Goal: Task Accomplishment & Management: Manage account settings

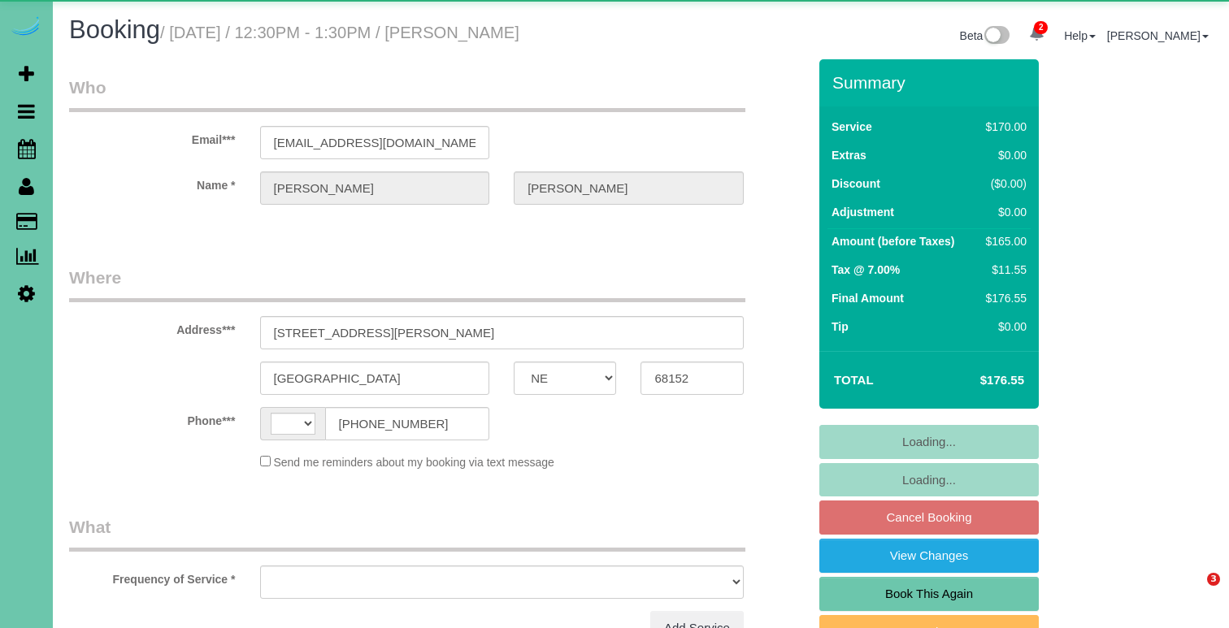
select select "NE"
select select "string:[GEOGRAPHIC_DATA]"
select select "object:919"
select select "string:fspay-6699c343-0e9a-4b98-87e6-057bfe5ba6bb"
select select "number:34"
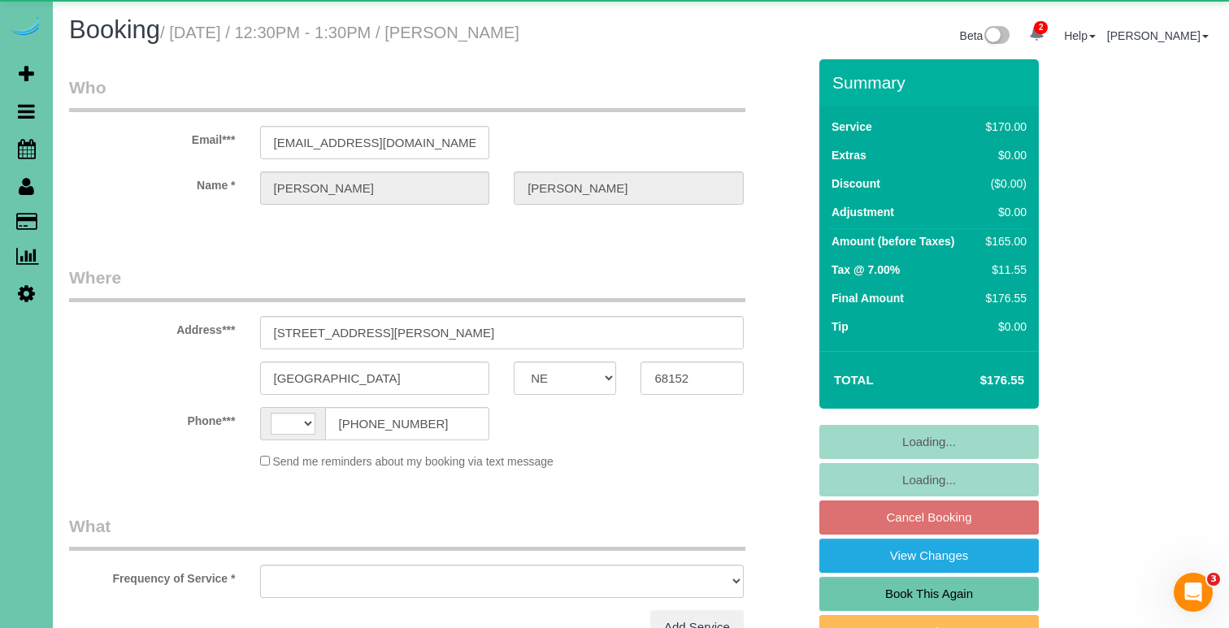
select select "number:41"
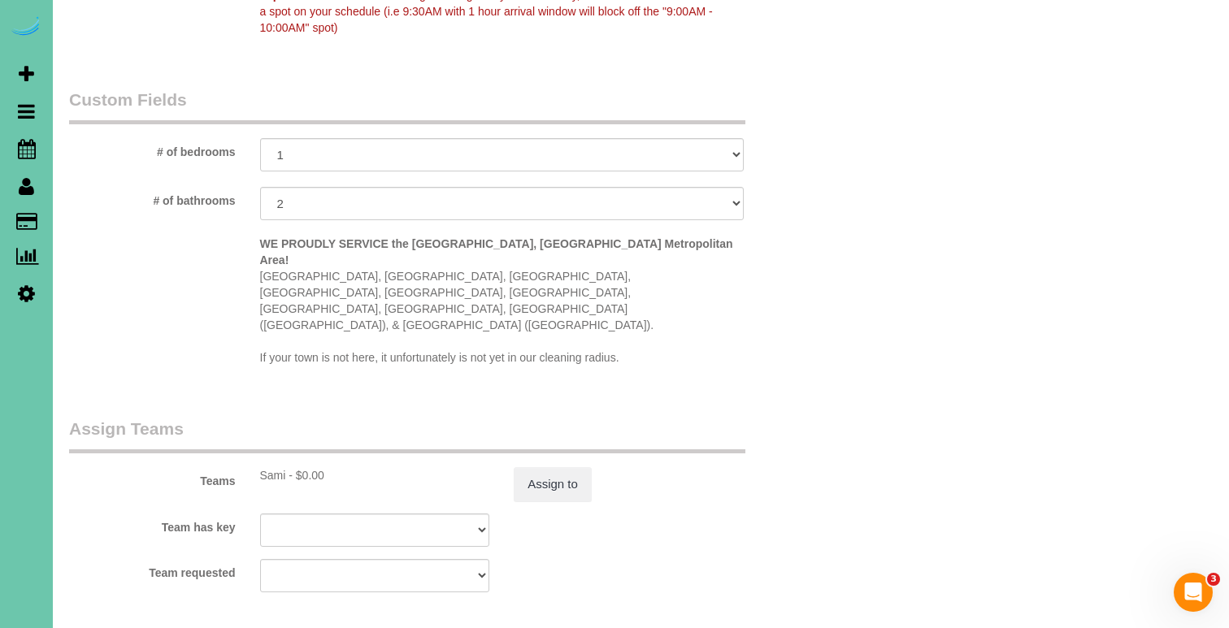
scroll to position [1495, 0]
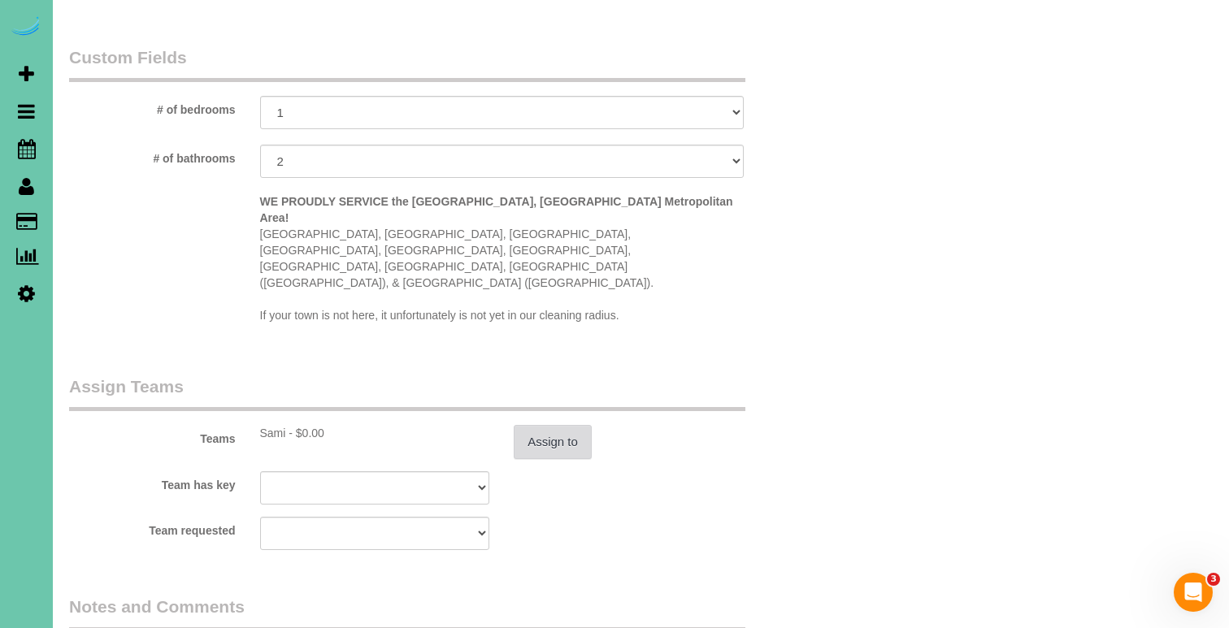
click at [537, 425] on button "Assign to" at bounding box center [553, 442] width 78 height 34
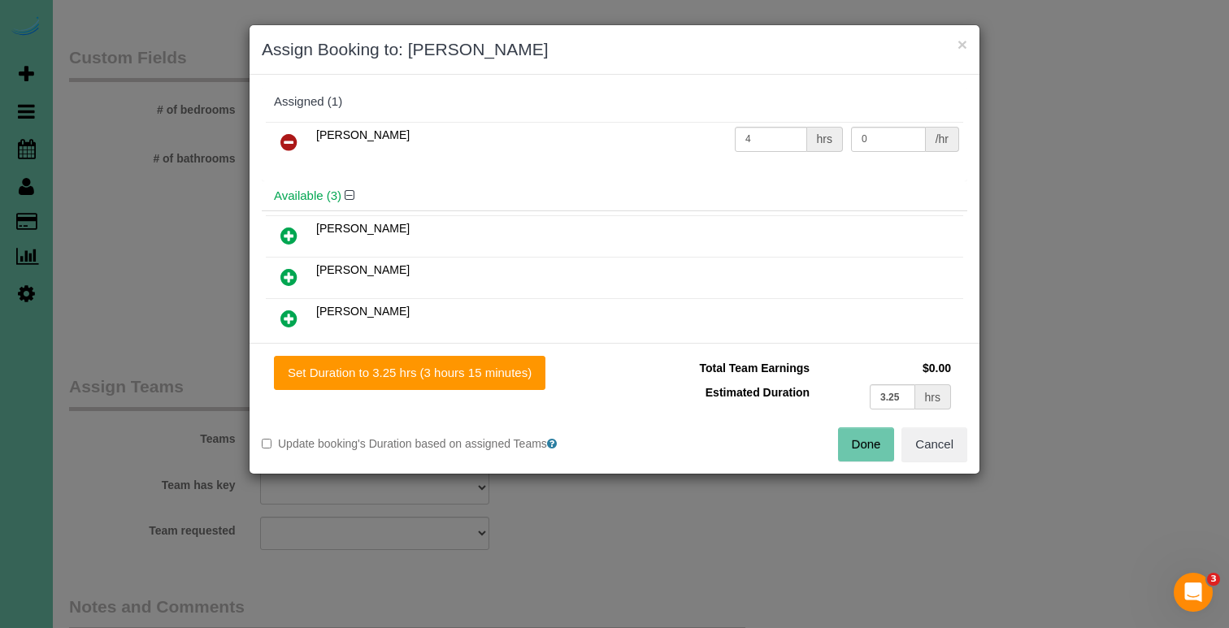
click at [504, 337] on div "Assigned (1) Sami 4 hrs 0 /hr Available (3) [PERSON_NAME]" at bounding box center [615, 209] width 730 height 268
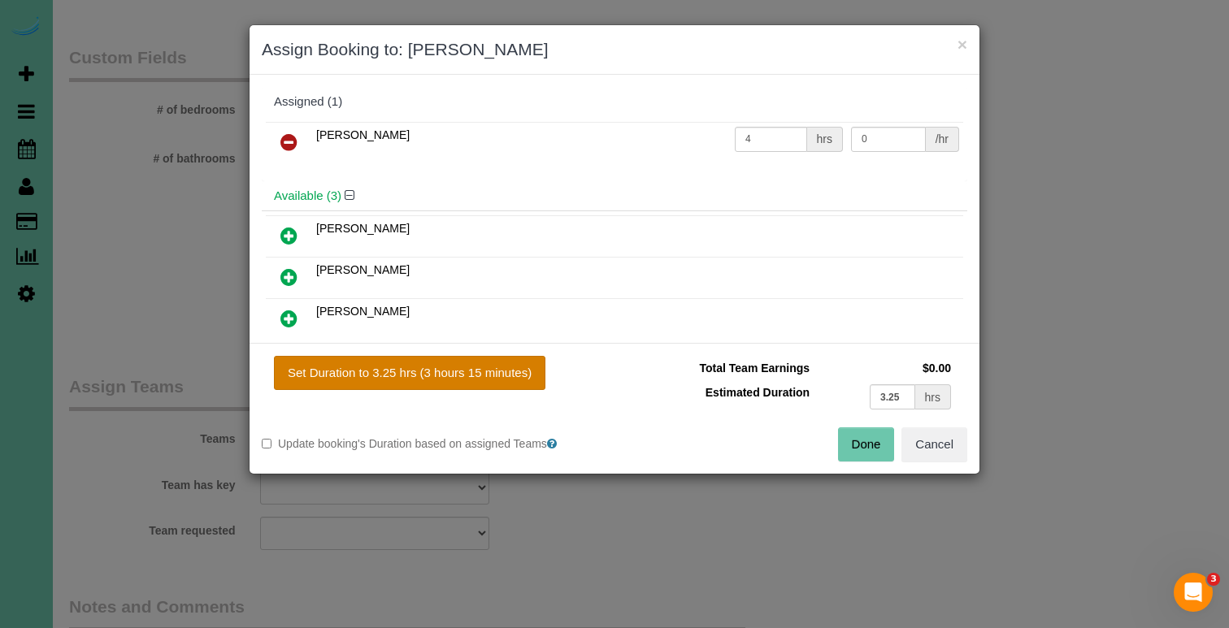
click at [504, 362] on button "Set Duration to 3.25 hrs (3 hours 15 minutes)" at bounding box center [409, 373] width 271 height 34
type input "3.25"
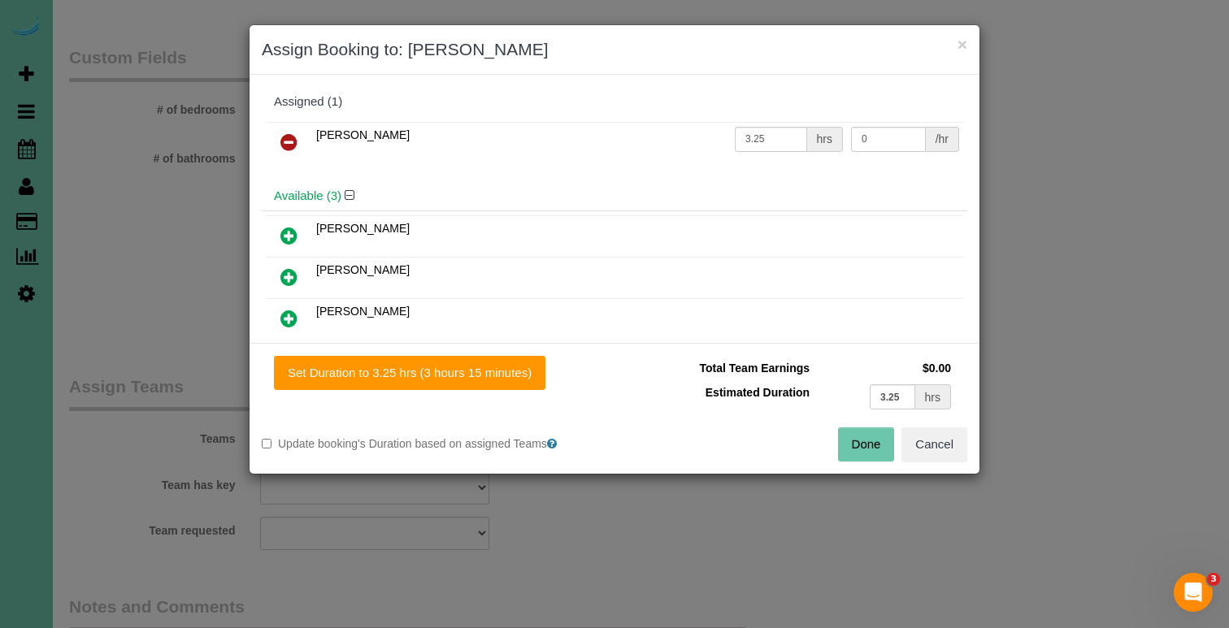
click at [846, 434] on button "Done" at bounding box center [866, 445] width 57 height 34
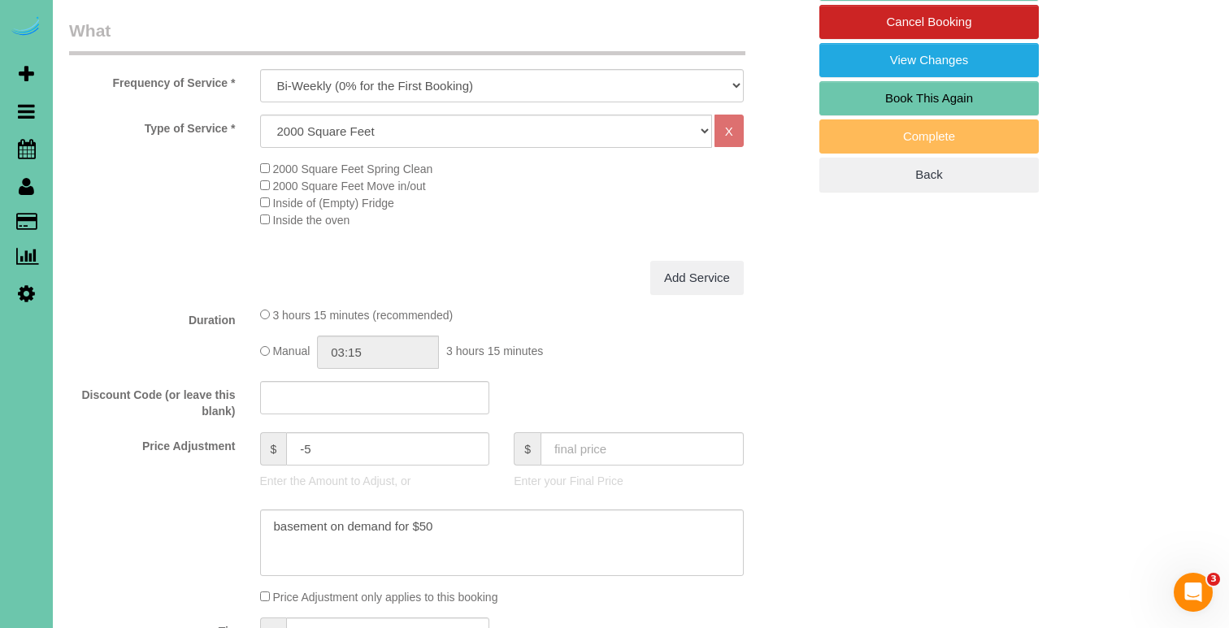
scroll to position [514, 0]
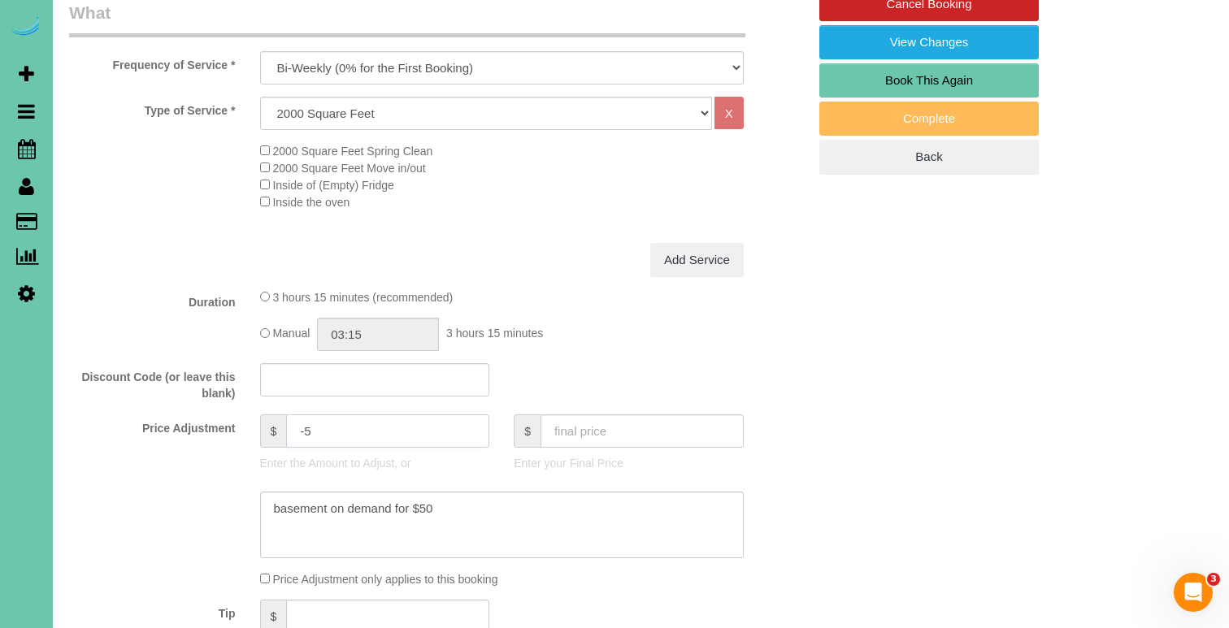
click at [293, 426] on input "-5" at bounding box center [387, 431] width 203 height 33
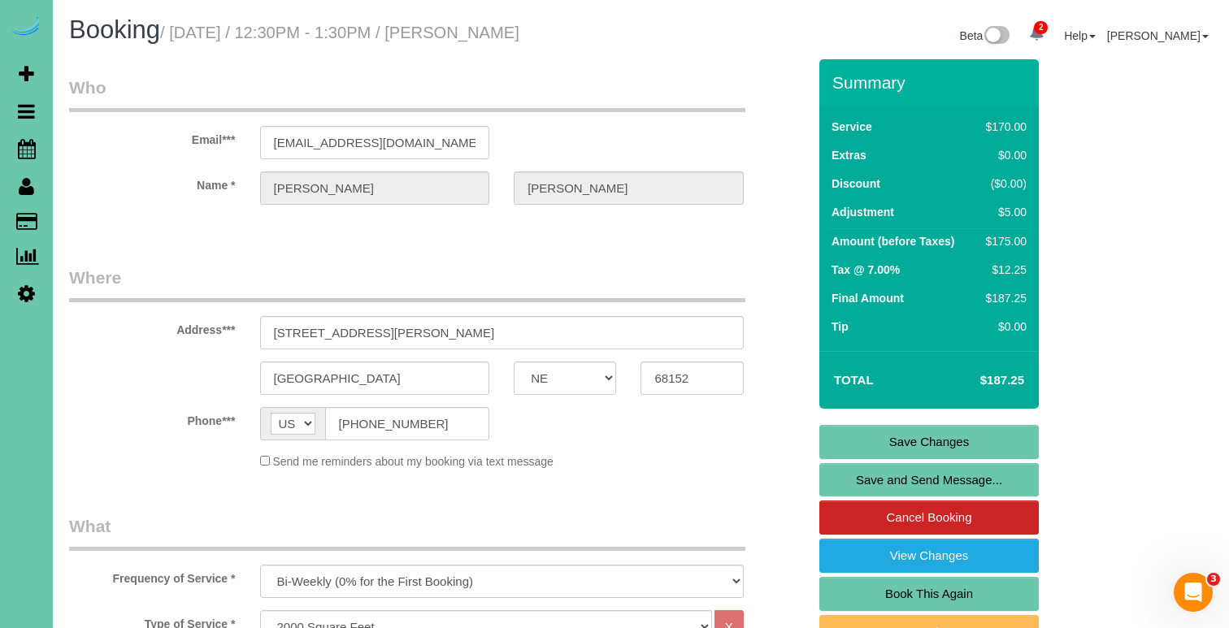
scroll to position [0, 0]
type input "5"
drag, startPoint x: 440, startPoint y: 142, endPoint x: 239, endPoint y: 139, distance: 200.8
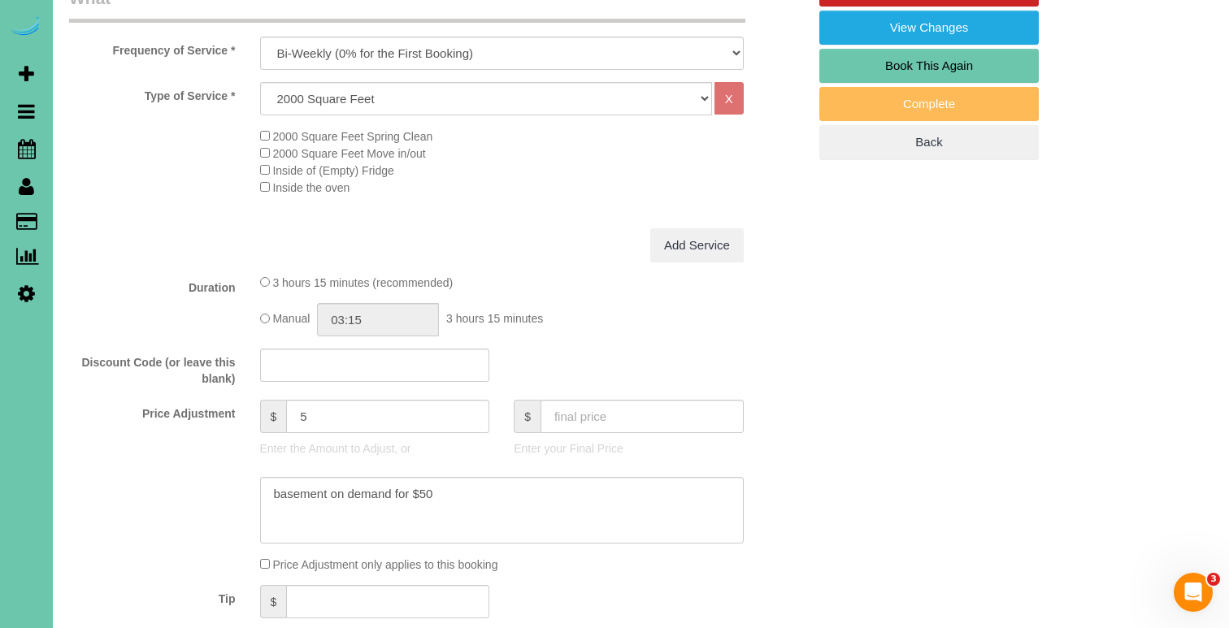
scroll to position [516, 0]
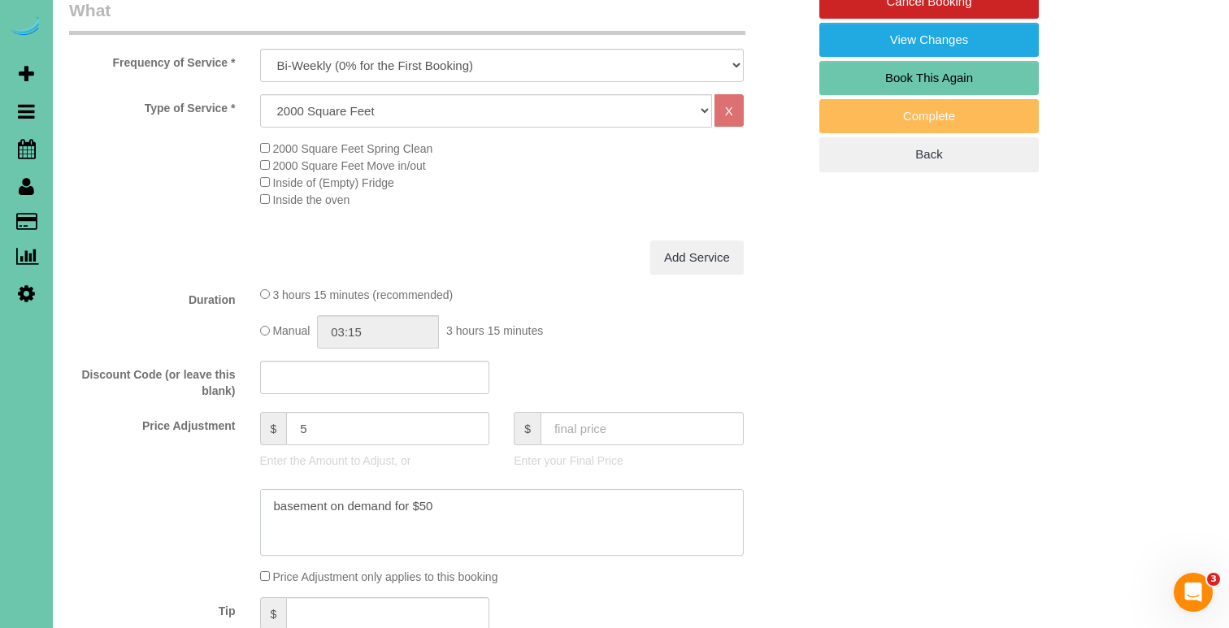
click at [269, 505] on textarea at bounding box center [502, 522] width 484 height 67
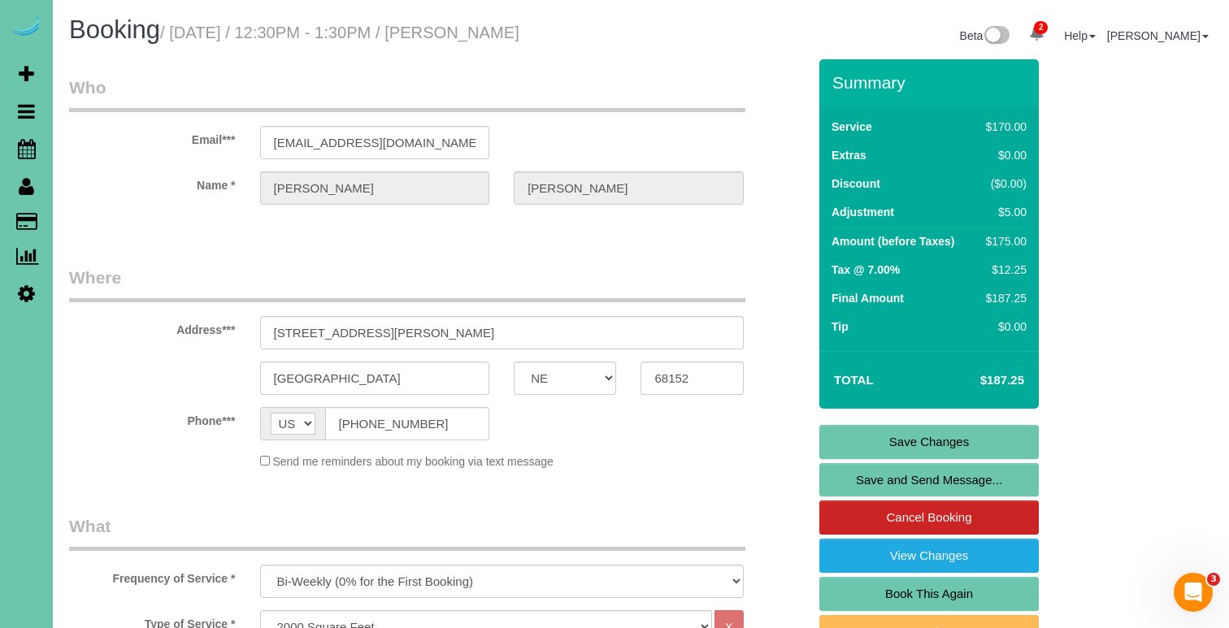
scroll to position [-1, 0]
type textarea "new rate - [DATE] basement on demand for $50"
click at [879, 432] on link "Save Changes" at bounding box center [928, 442] width 219 height 34
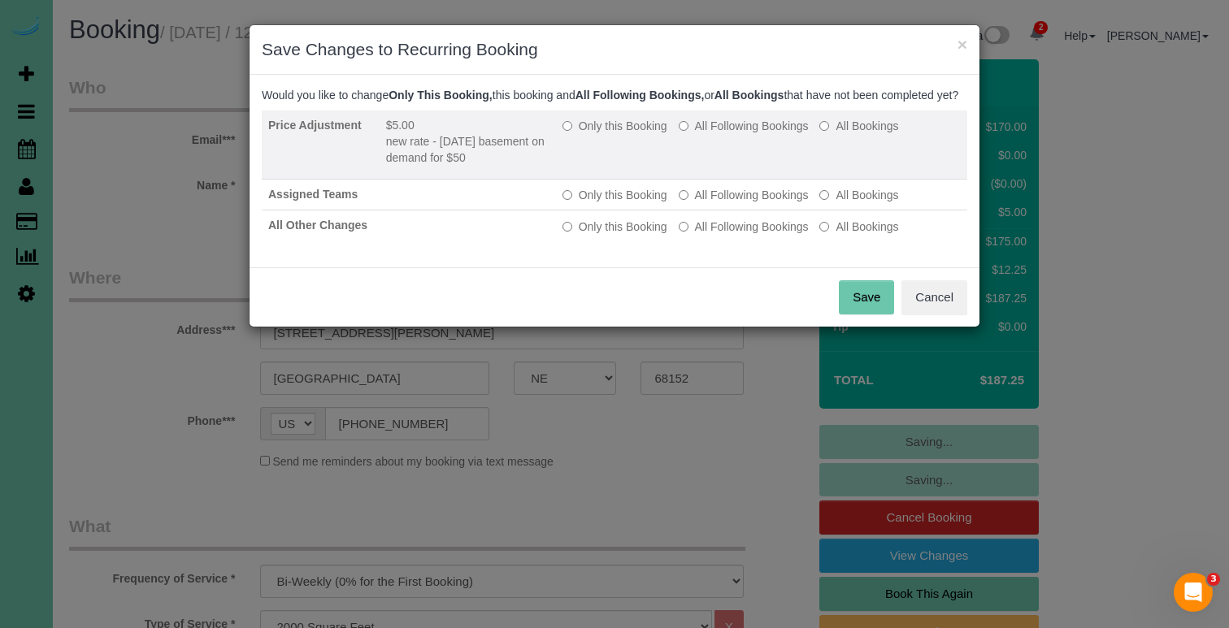
click at [725, 134] on label "All Following Bookings" at bounding box center [744, 126] width 130 height 16
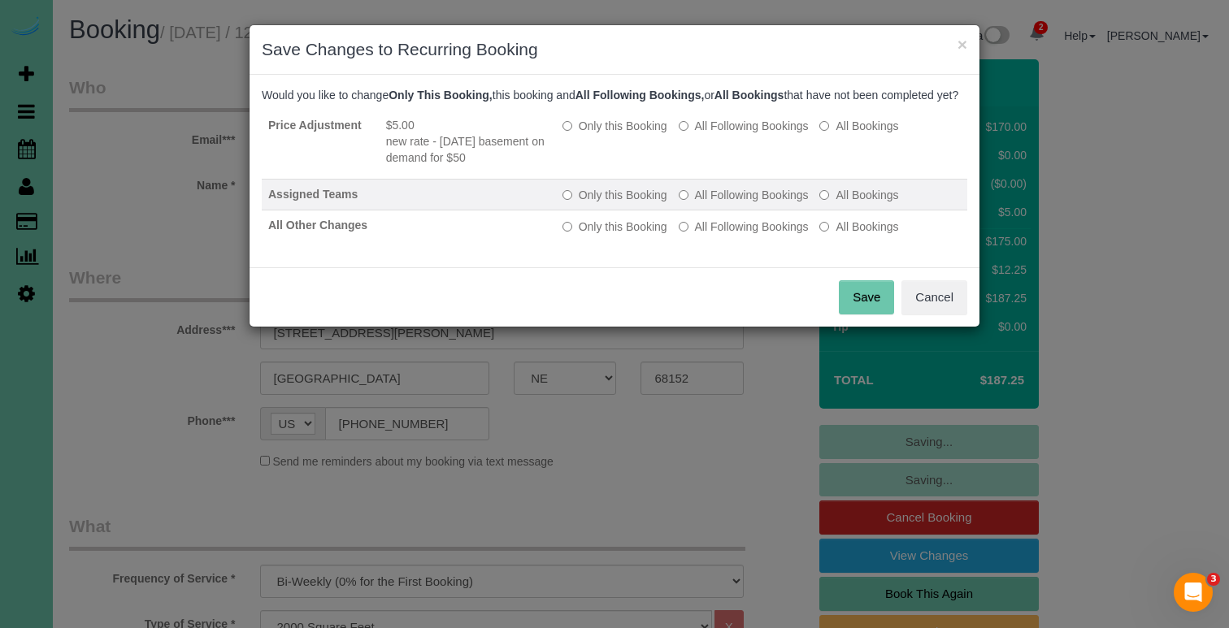
click at [706, 203] on label "All Following Bookings" at bounding box center [744, 195] width 130 height 16
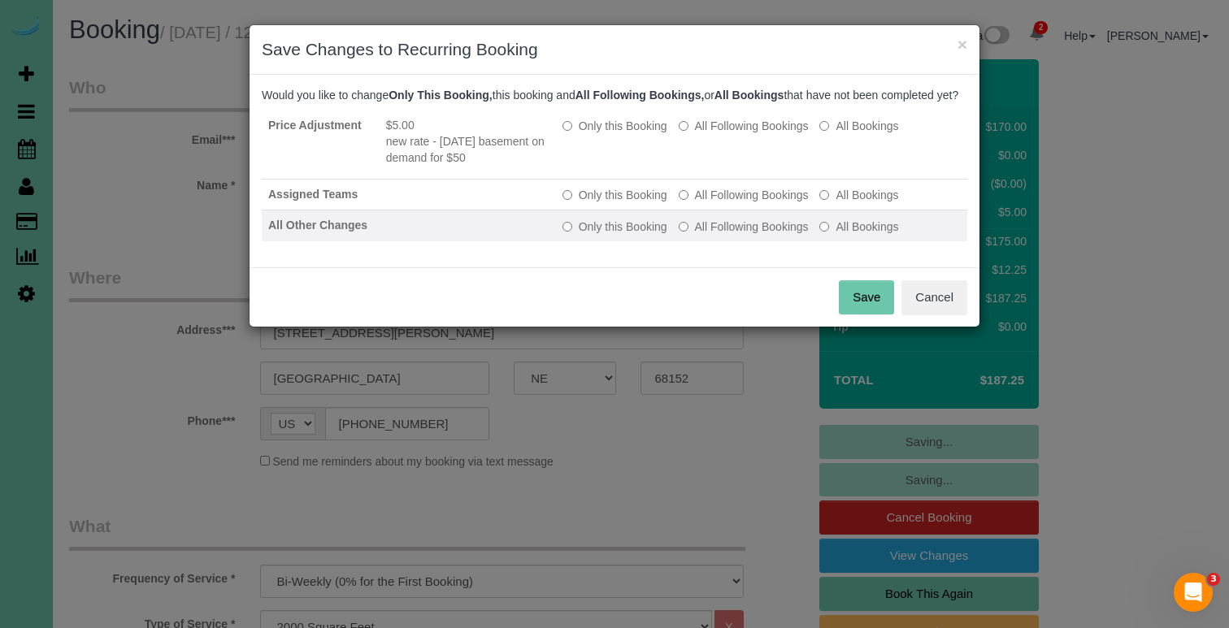
click at [706, 235] on label "All Following Bookings" at bounding box center [744, 227] width 130 height 16
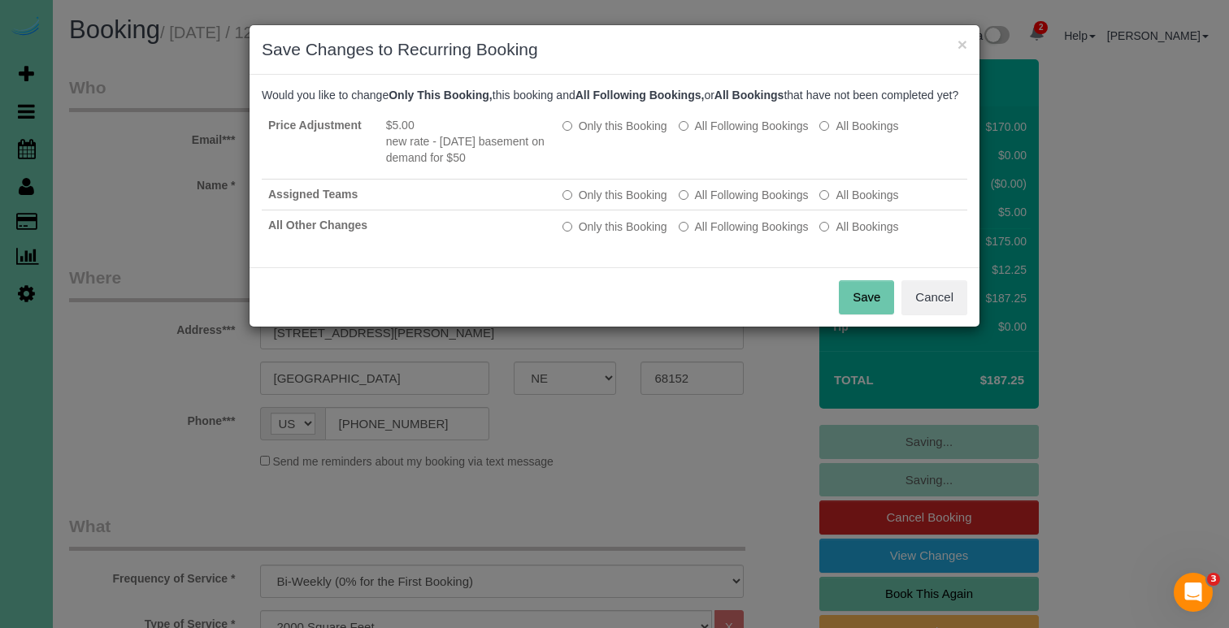
click at [854, 311] on button "Save" at bounding box center [866, 297] width 55 height 34
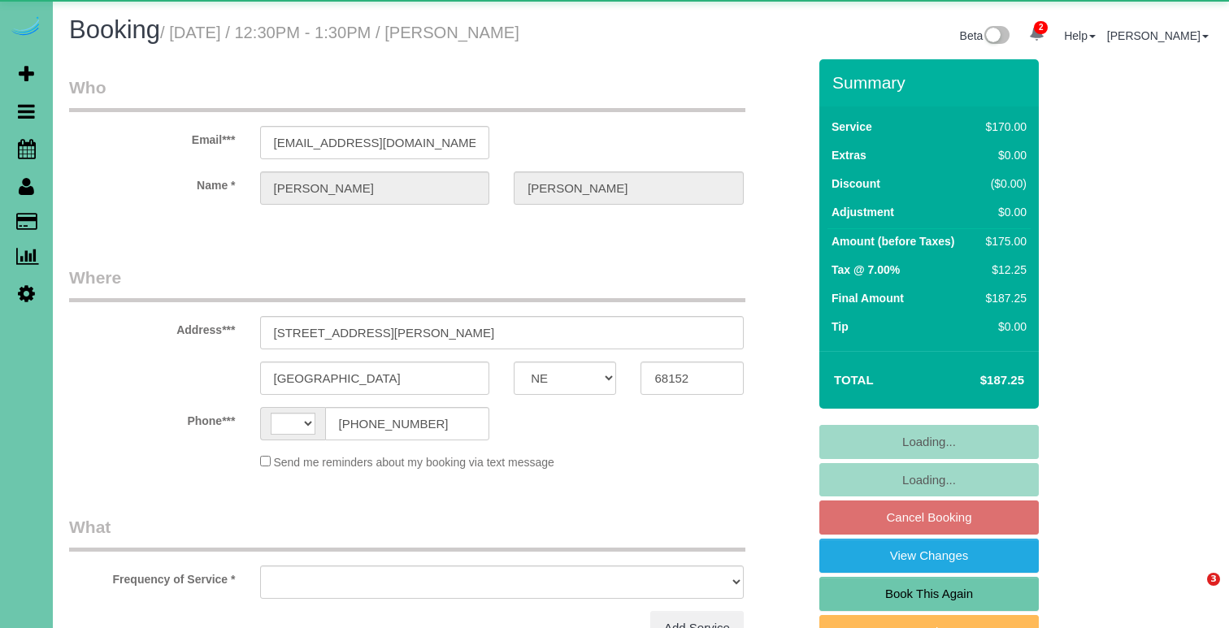
select select "NE"
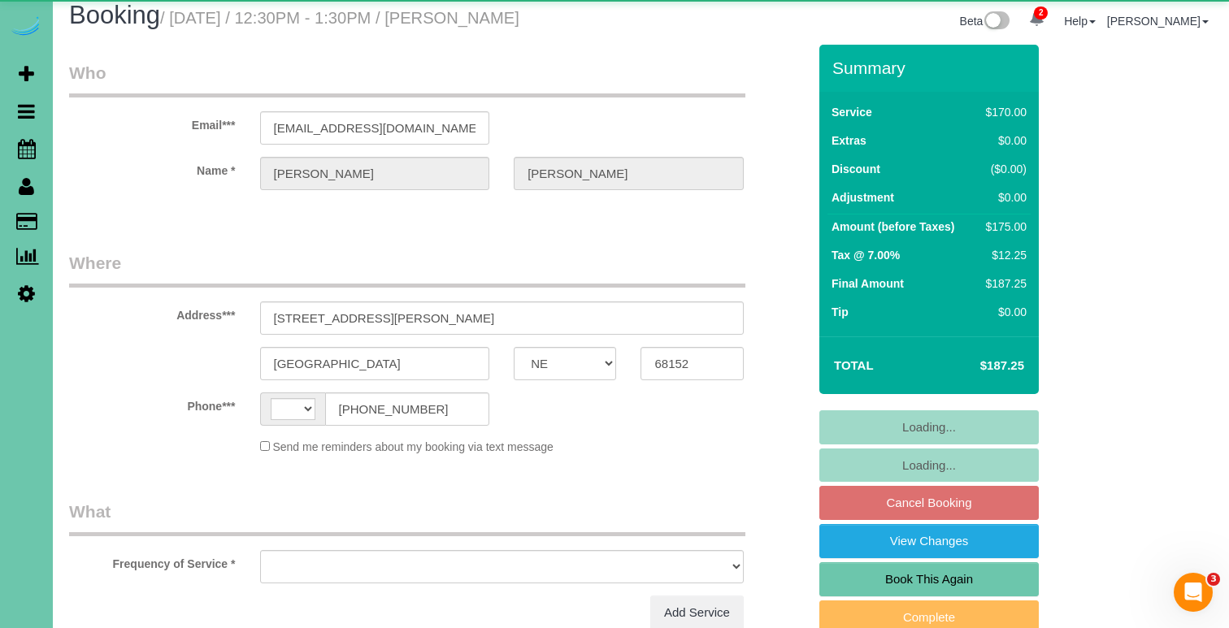
select select "string:[GEOGRAPHIC_DATA]"
select select "object:635"
select select "string:fspay-6699c343-0e9a-4b98-87e6-057bfe5ba6bb"
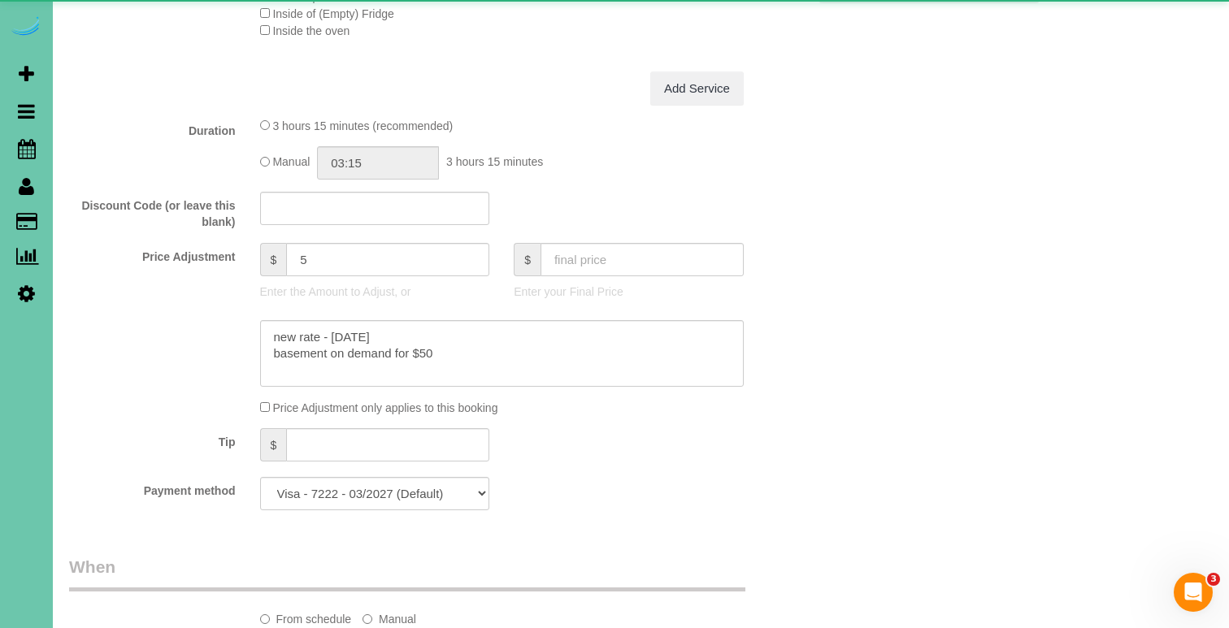
select select "object:919"
select select "number:34"
select select "number:41"
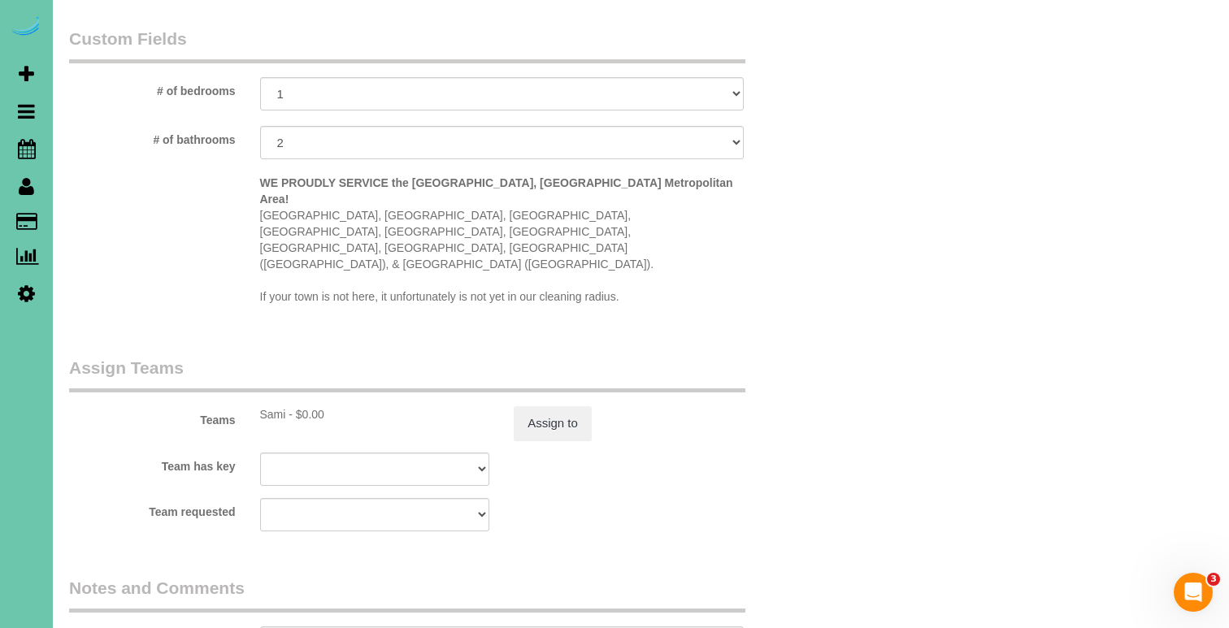
scroll to position [1514, 0]
click at [571, 406] on button "Assign to" at bounding box center [553, 423] width 78 height 34
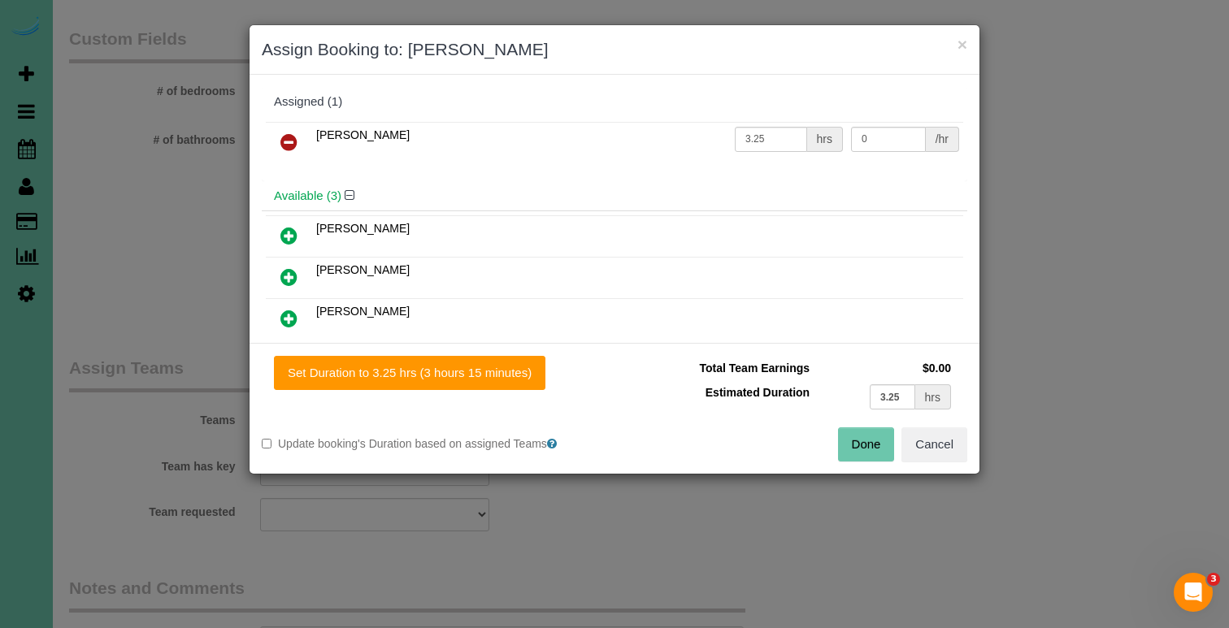
click at [849, 451] on button "Done" at bounding box center [866, 445] width 57 height 34
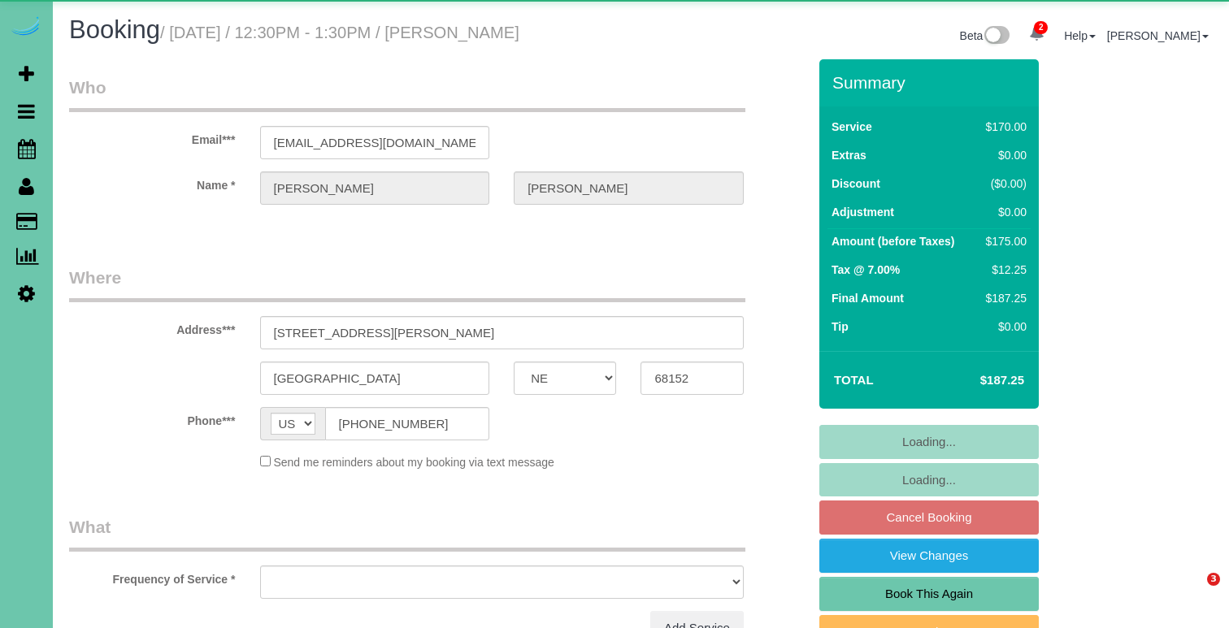
select select "NE"
select select "object:635"
select select "number:34"
select select "number:41"
select select "object:922"
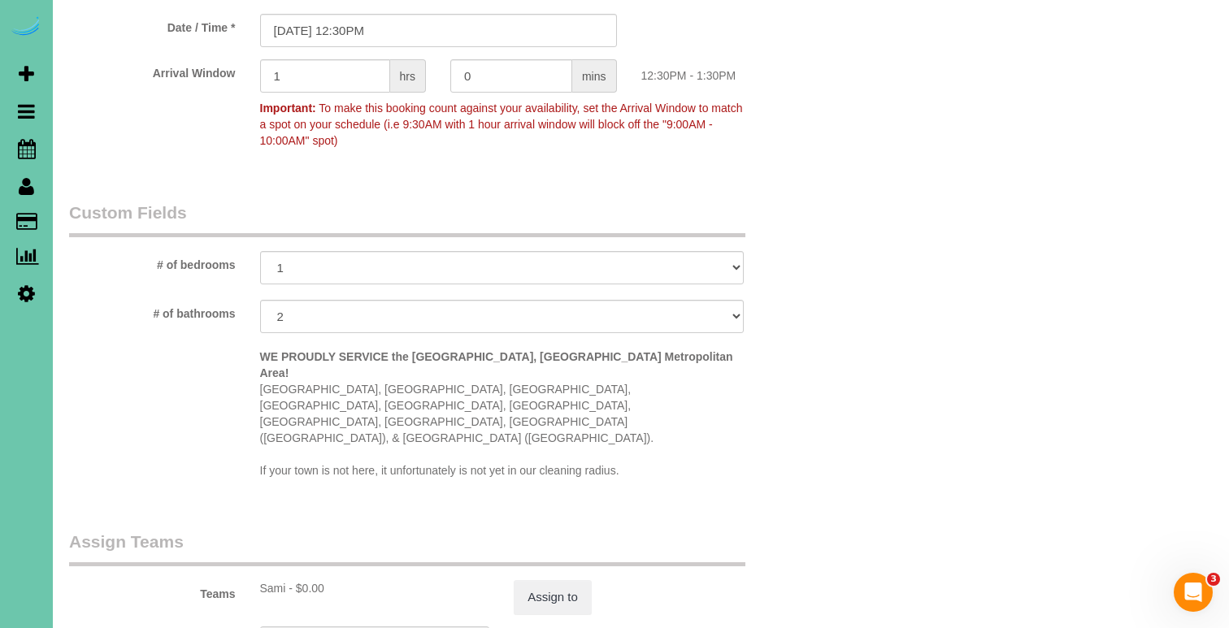
scroll to position [1340, 0]
click at [566, 580] on button "Assign to" at bounding box center [553, 597] width 78 height 34
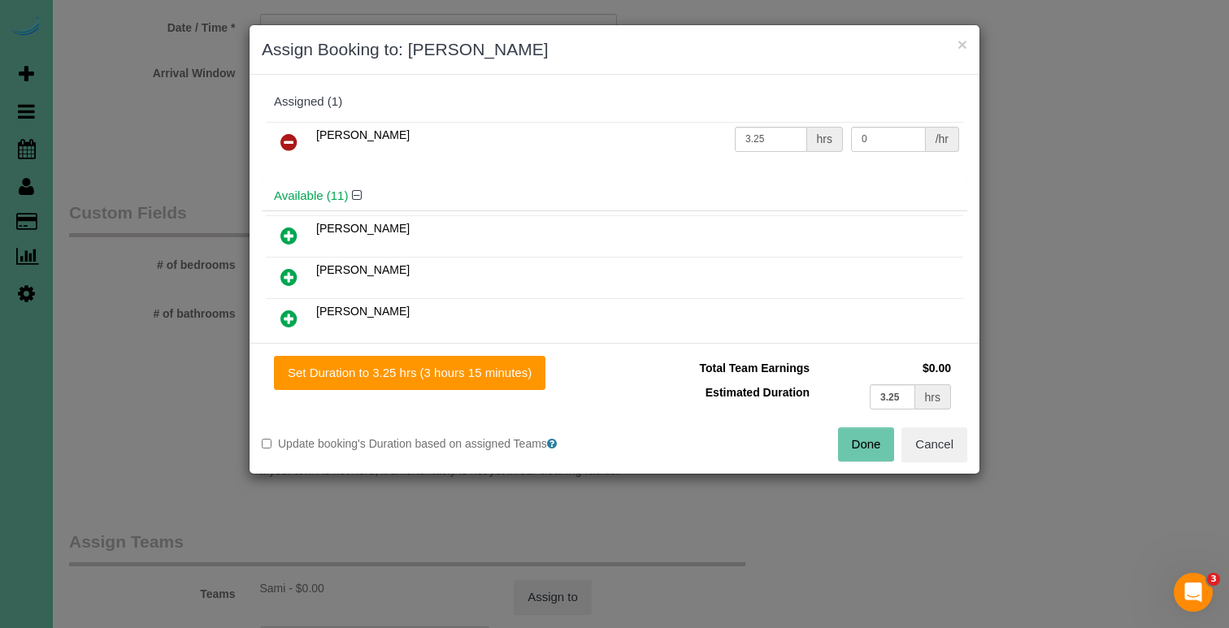
click at [943, 427] on div "Total Team Earnings $0.00 Estimated Duration 3.25 hrs Warning: The Company shar…" at bounding box center [791, 392] width 353 height 72
click at [935, 433] on button "Cancel" at bounding box center [934, 445] width 66 height 34
